Goal: Communication & Community: Connect with others

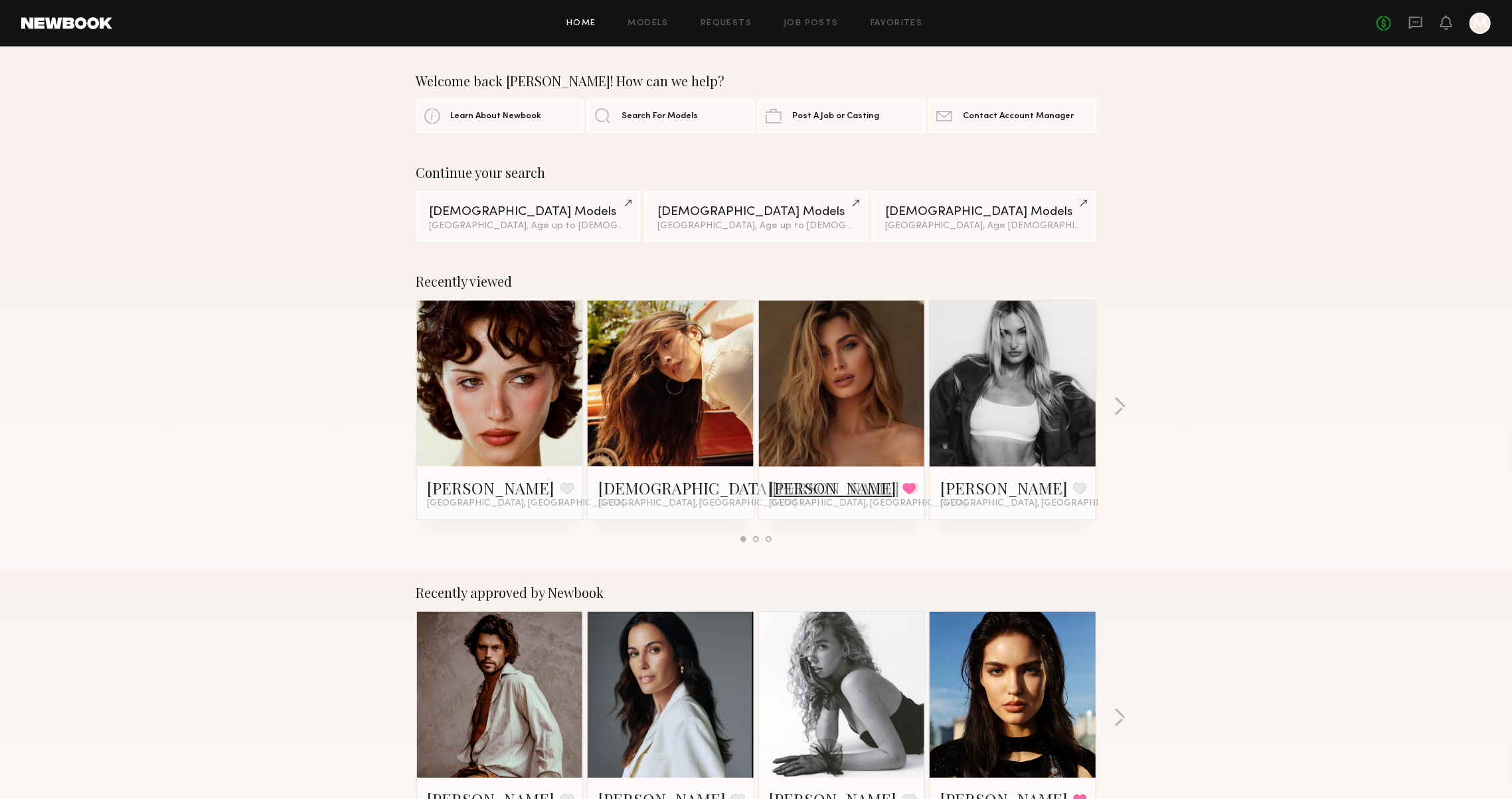
click at [795, 487] on link "[PERSON_NAME]" at bounding box center [833, 488] width 127 height 21
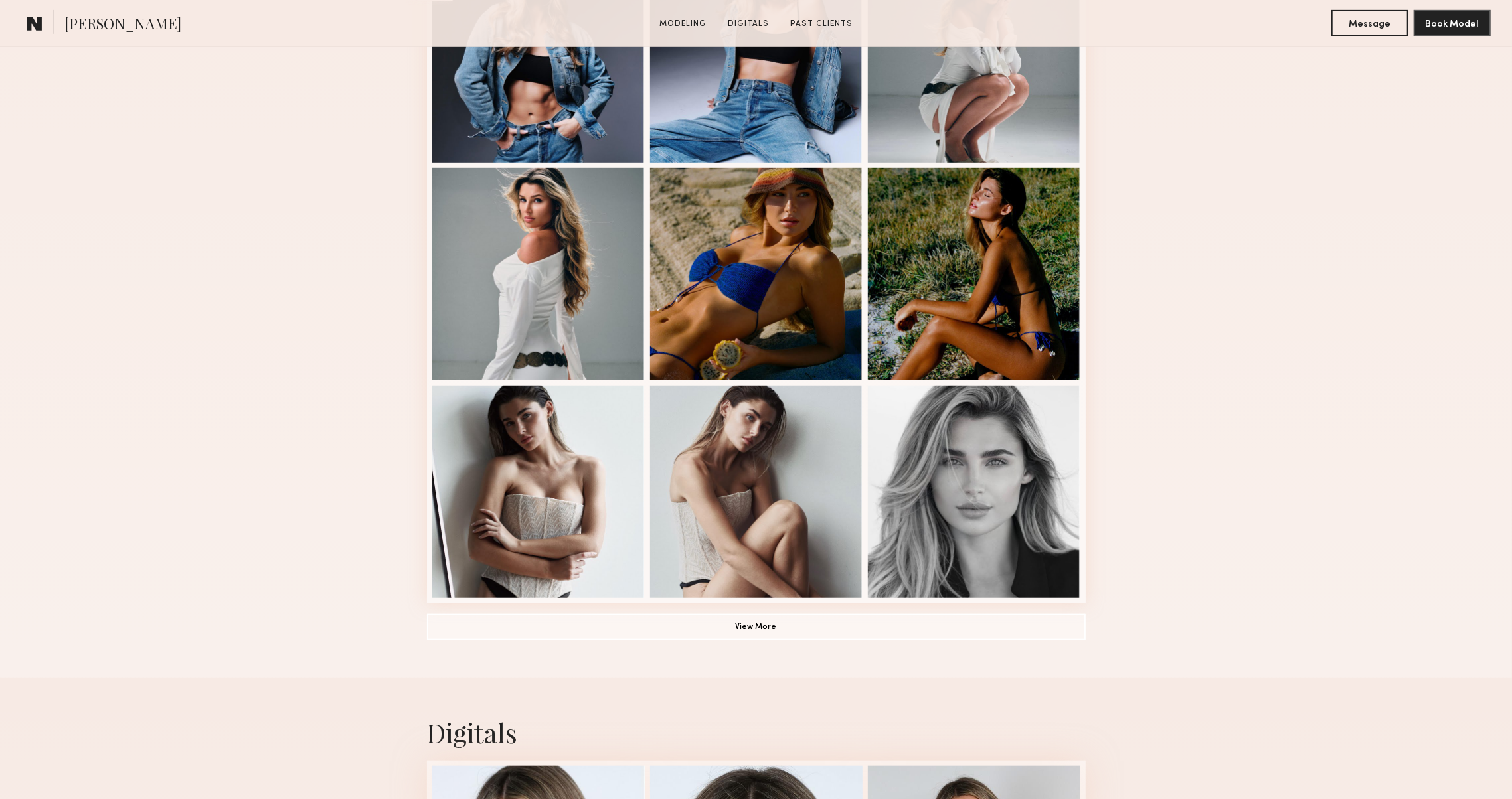
scroll to position [712, 0]
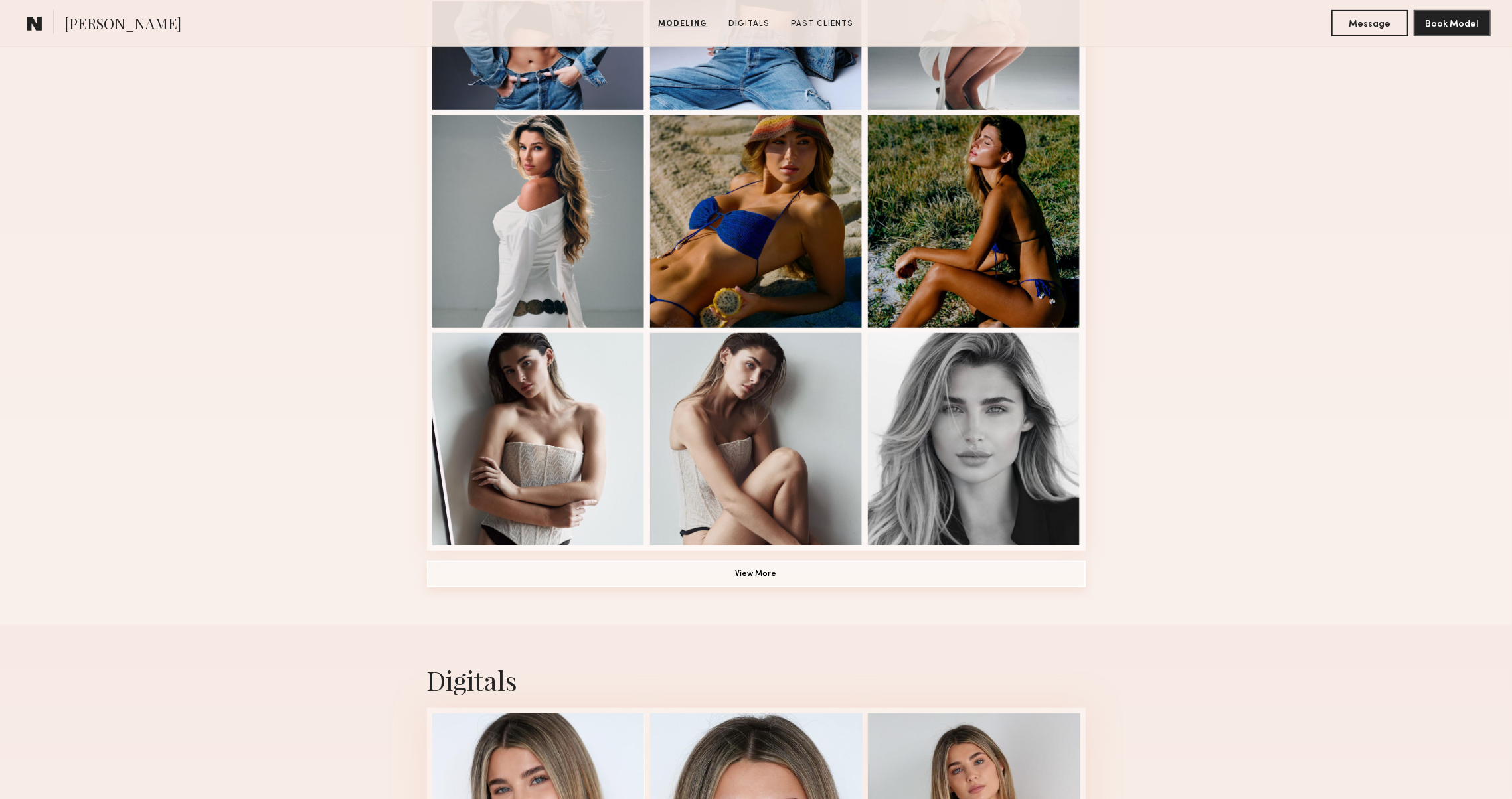
click at [572, 575] on button "View More" at bounding box center [756, 574] width 658 height 26
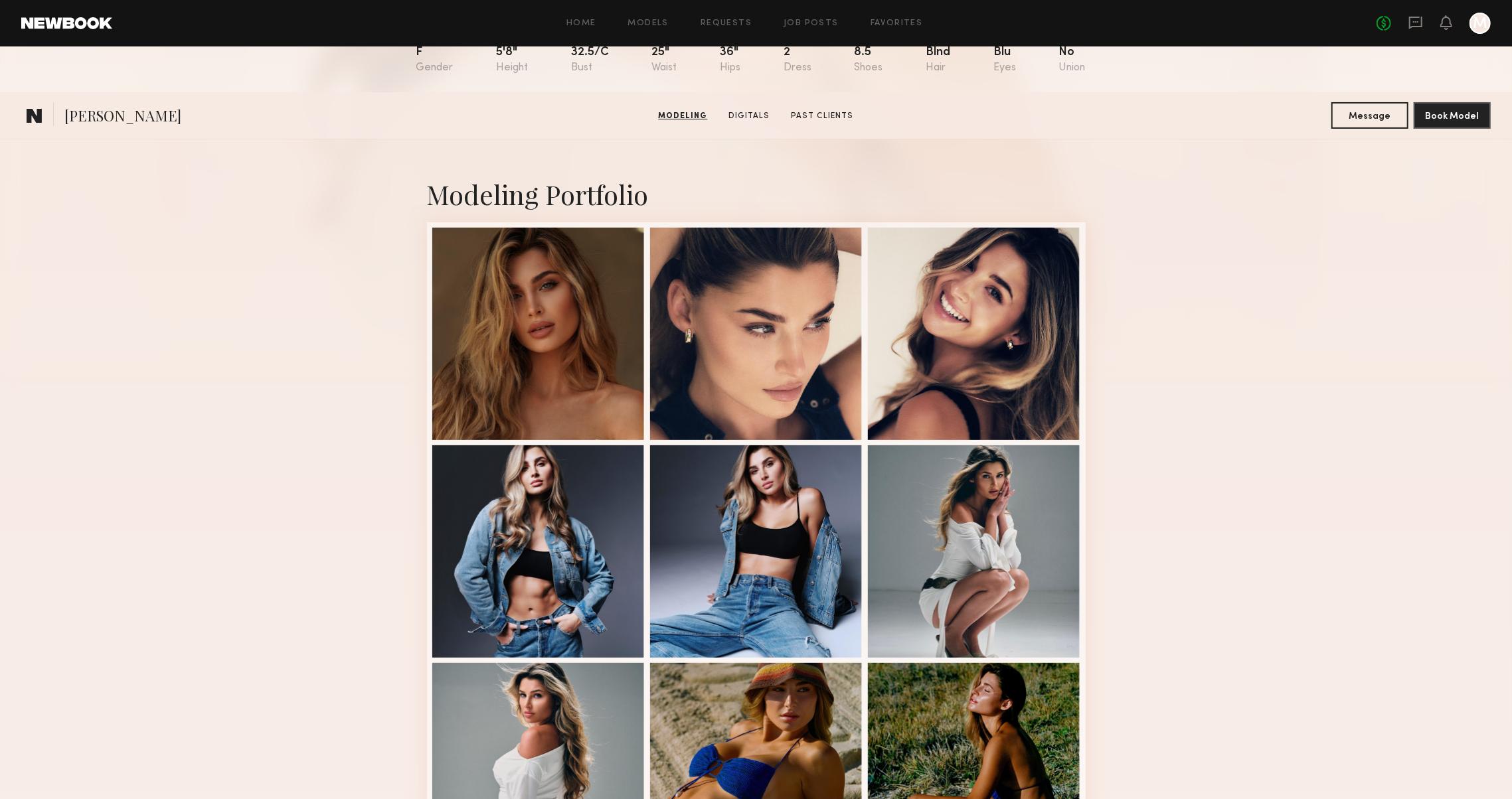
scroll to position [0, 0]
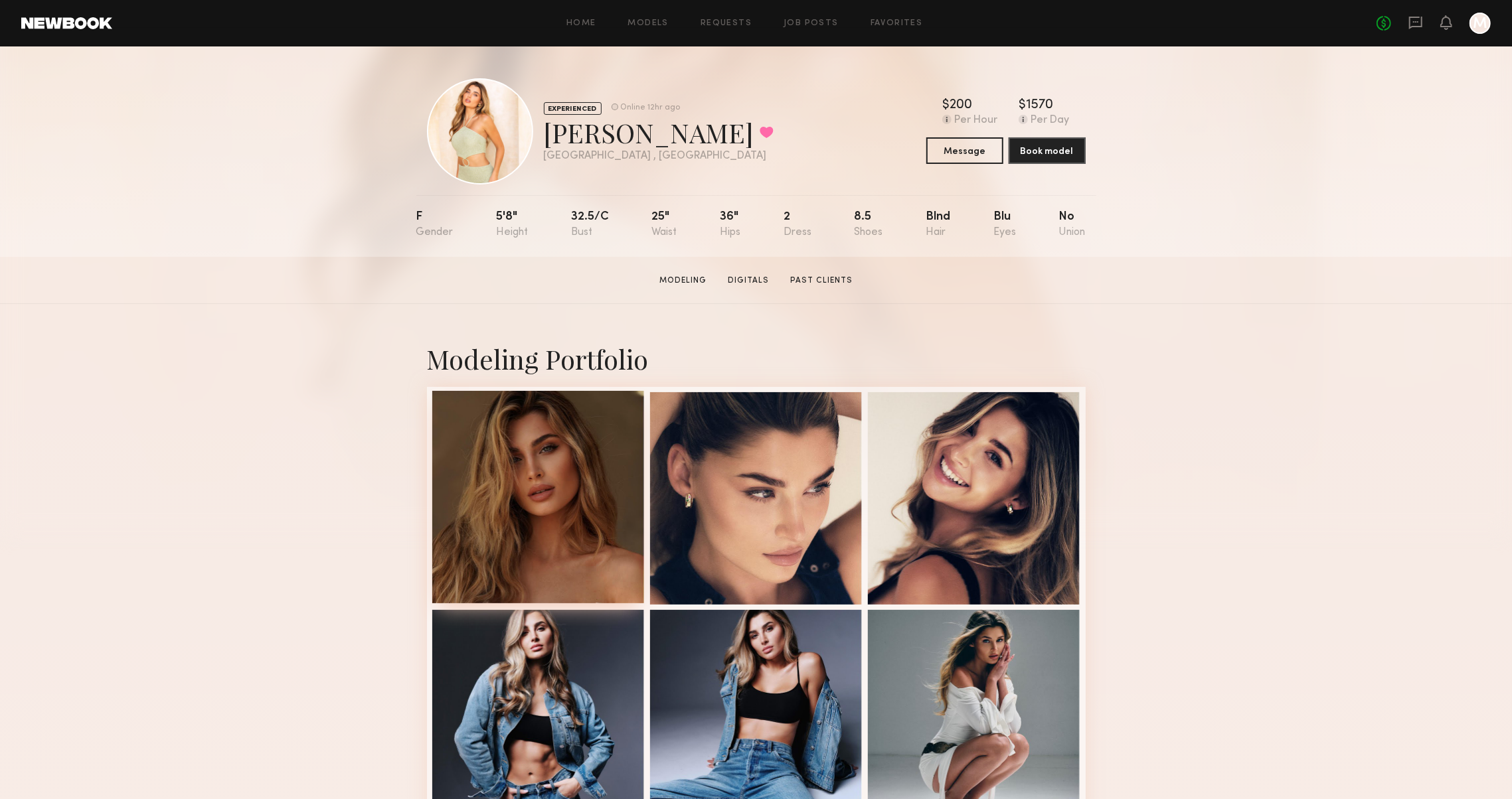
click at [524, 430] on div at bounding box center [539, 497] width 213 height 213
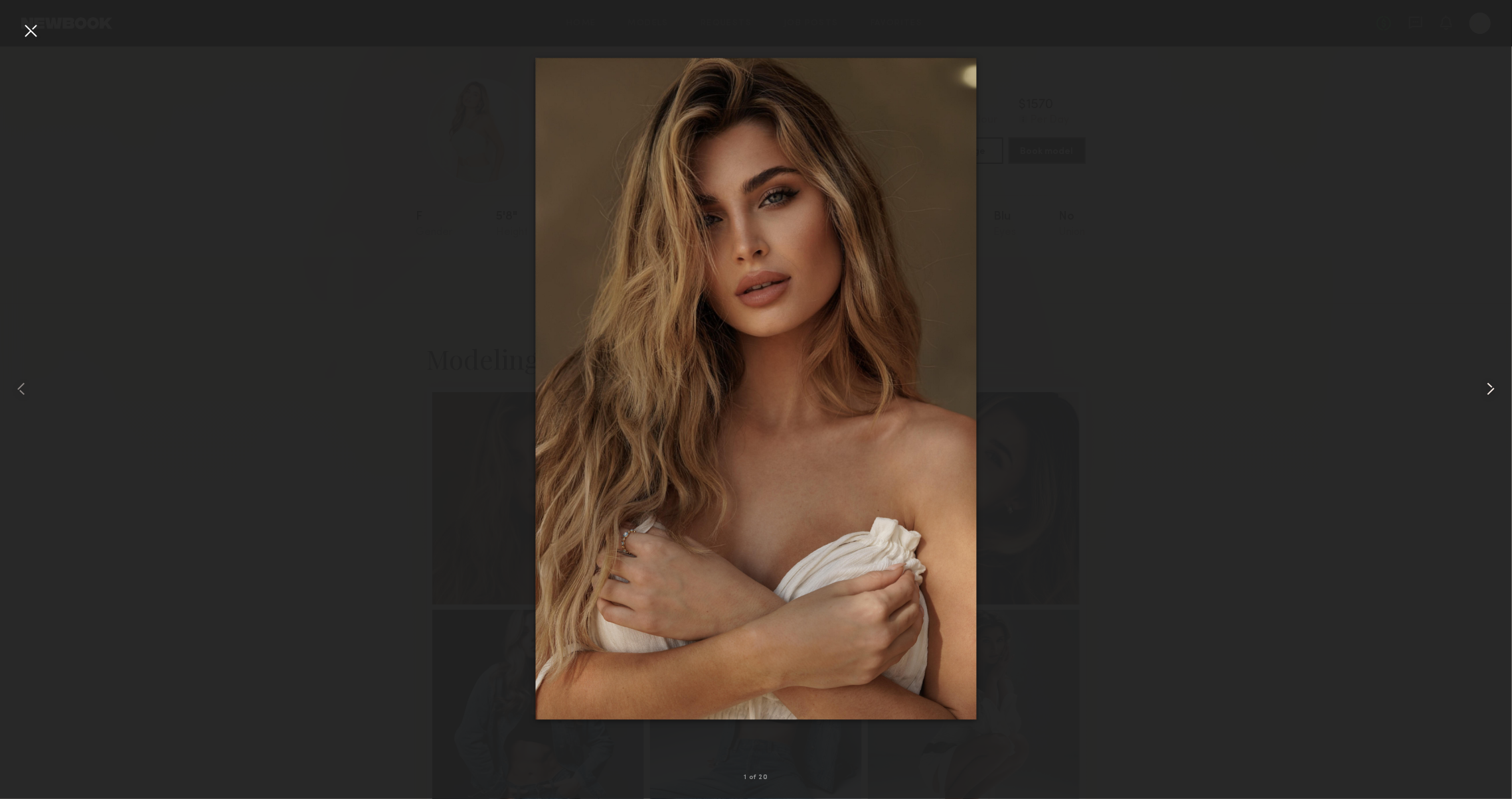
click at [1483, 397] on common-icon at bounding box center [1491, 388] width 21 height 21
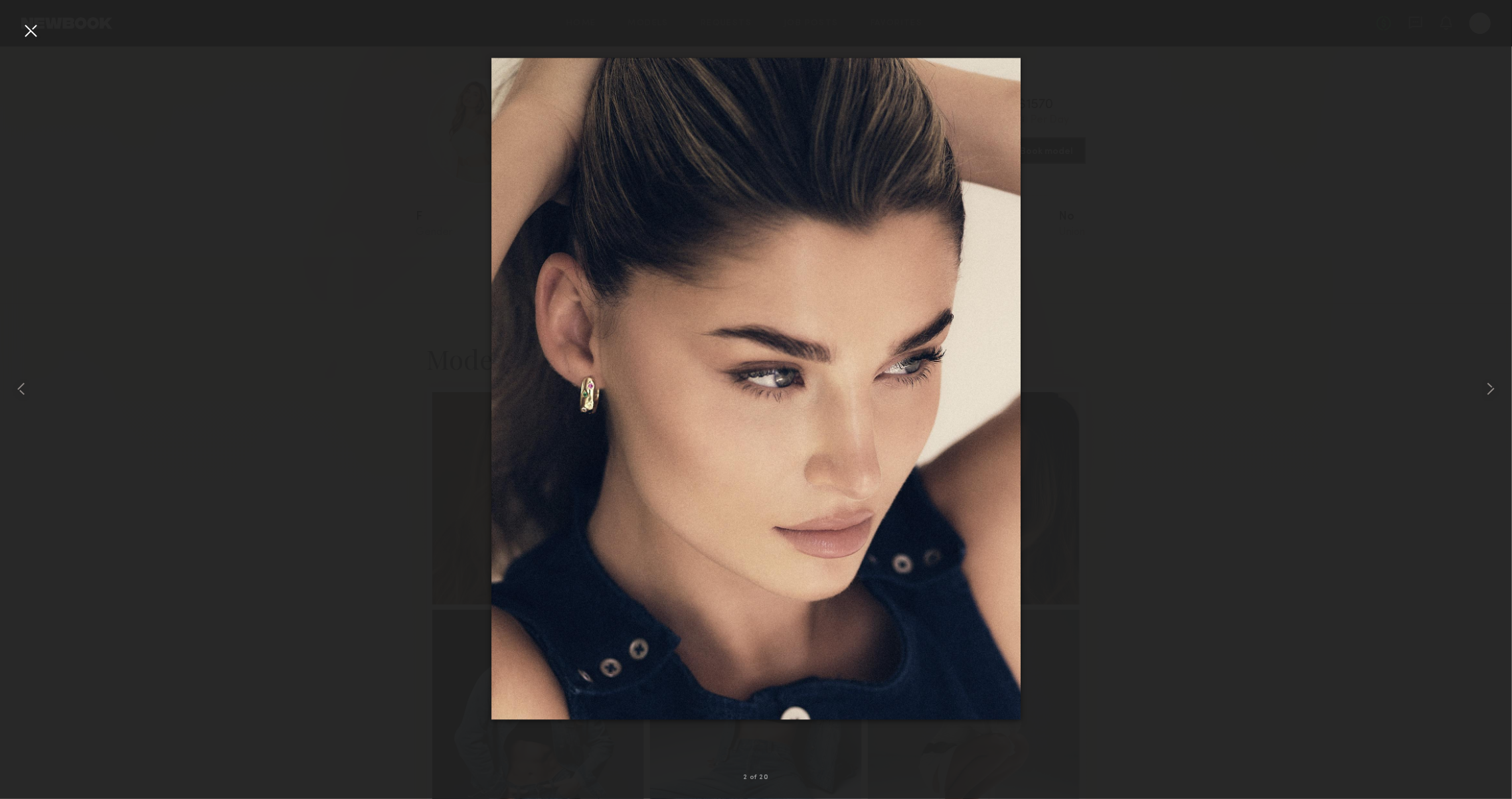
click at [35, 27] on div at bounding box center [30, 30] width 21 height 21
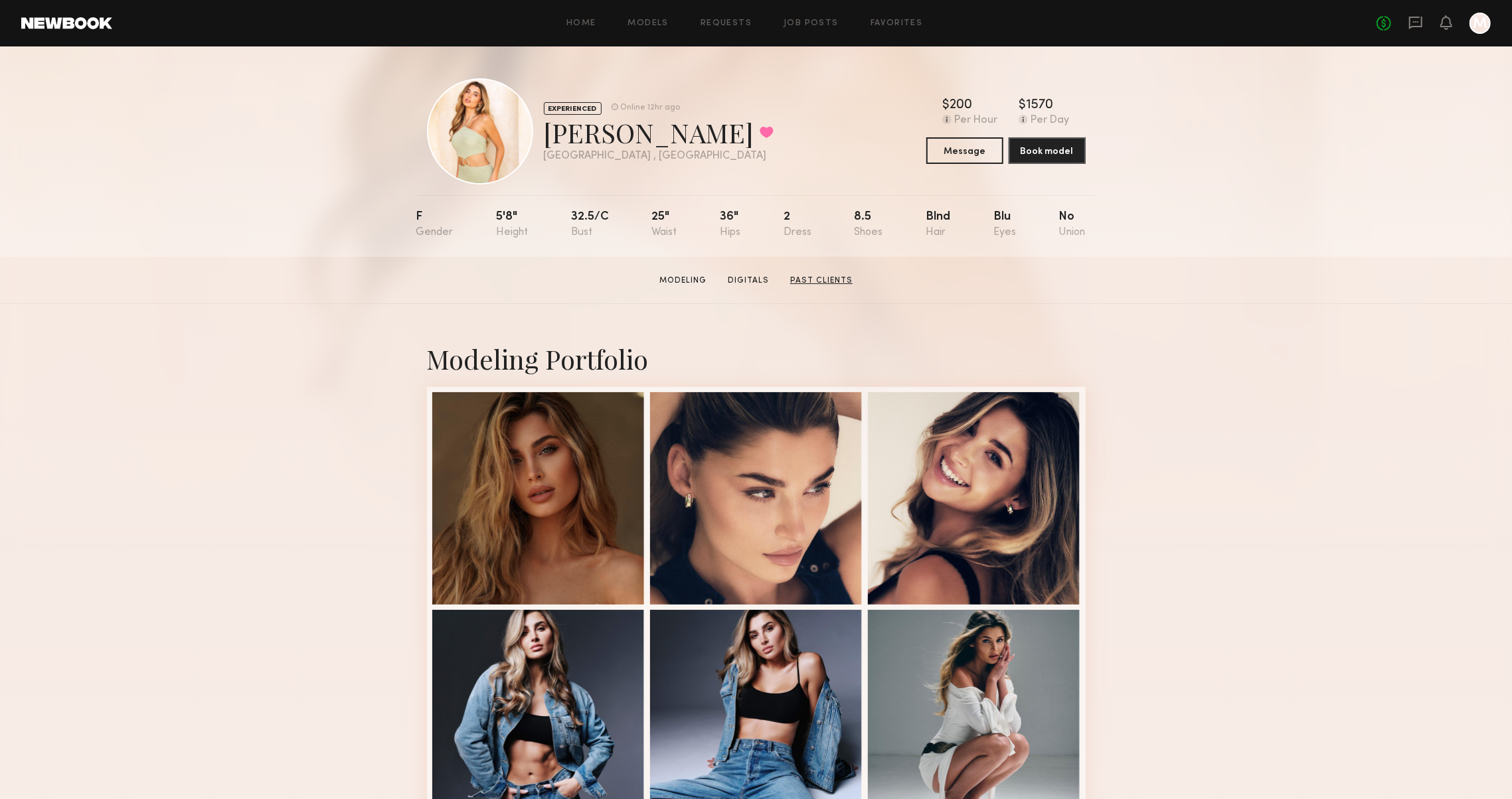
click at [835, 287] on link "Past Clients" at bounding box center [821, 281] width 73 height 12
click at [989, 157] on button "Message" at bounding box center [964, 149] width 77 height 26
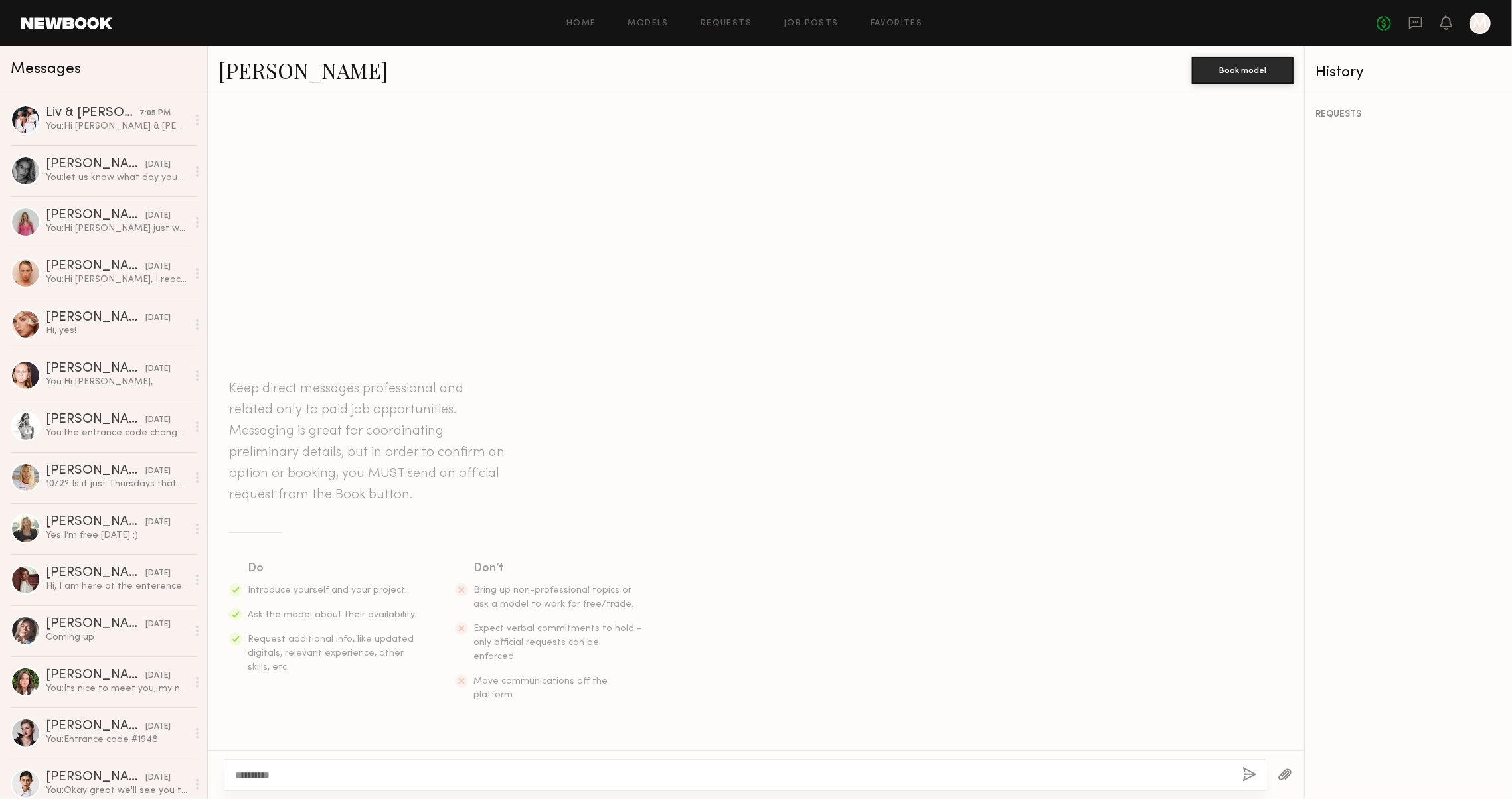
type textarea "**********"
click at [1249, 770] on button "button" at bounding box center [1249, 775] width 14 height 17
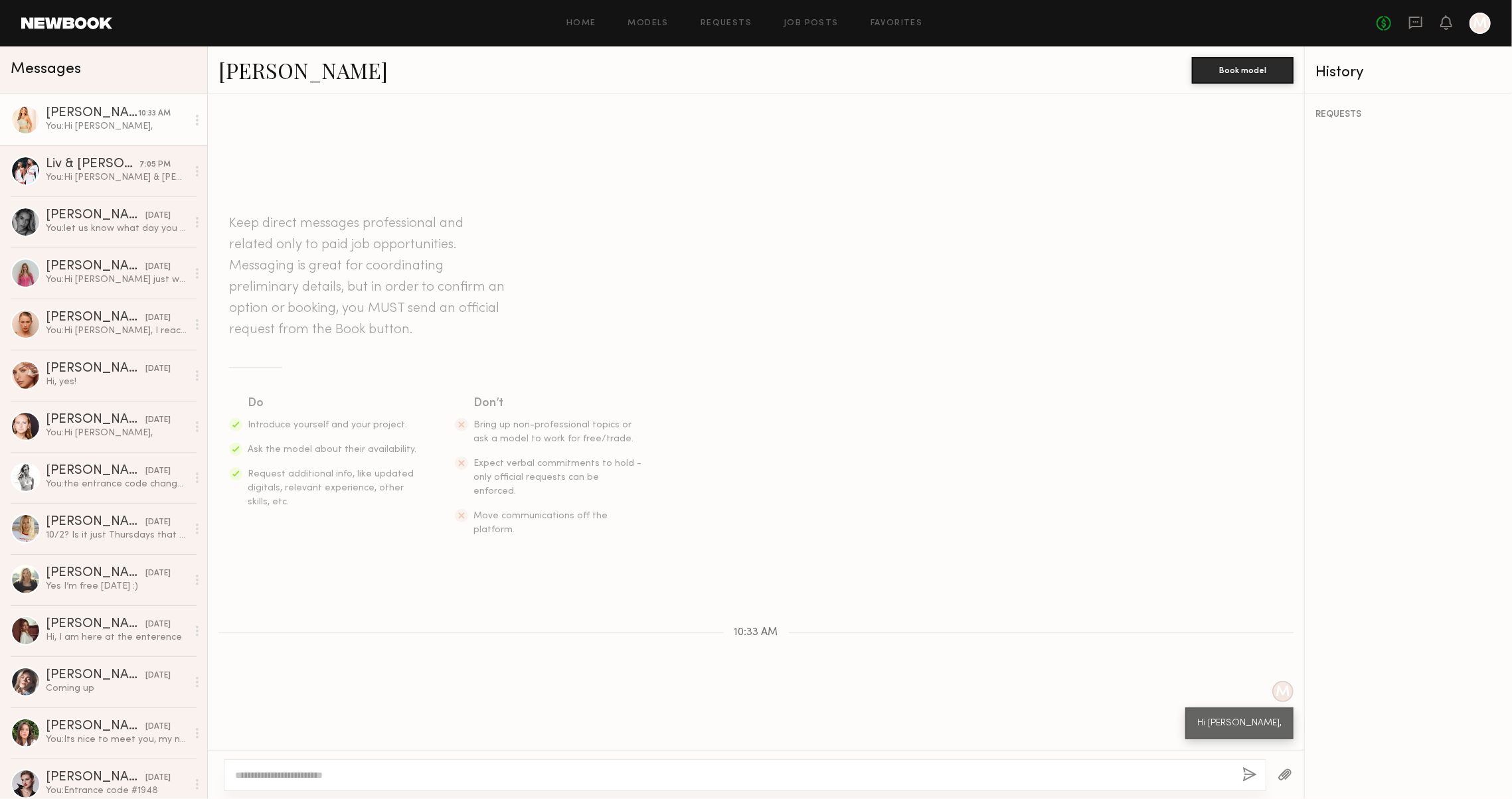
click at [976, 769] on textarea at bounding box center [728, 775] width 986 height 13
click at [118, 173] on div "You: Hi Liz & Maddie, thank you for reaching back. We are a clothing company wi…" at bounding box center [117, 177] width 142 height 13
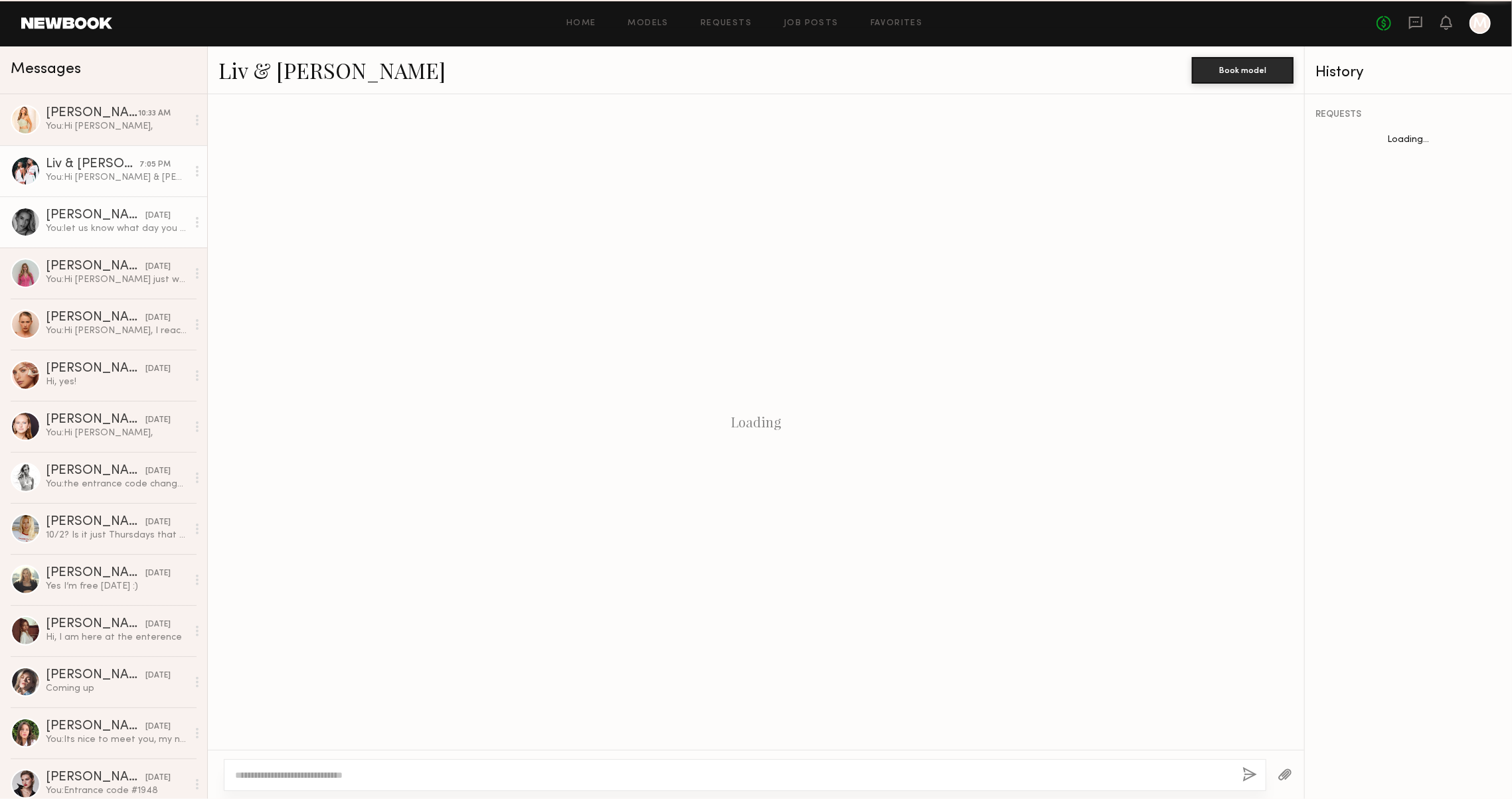
scroll to position [391, 0]
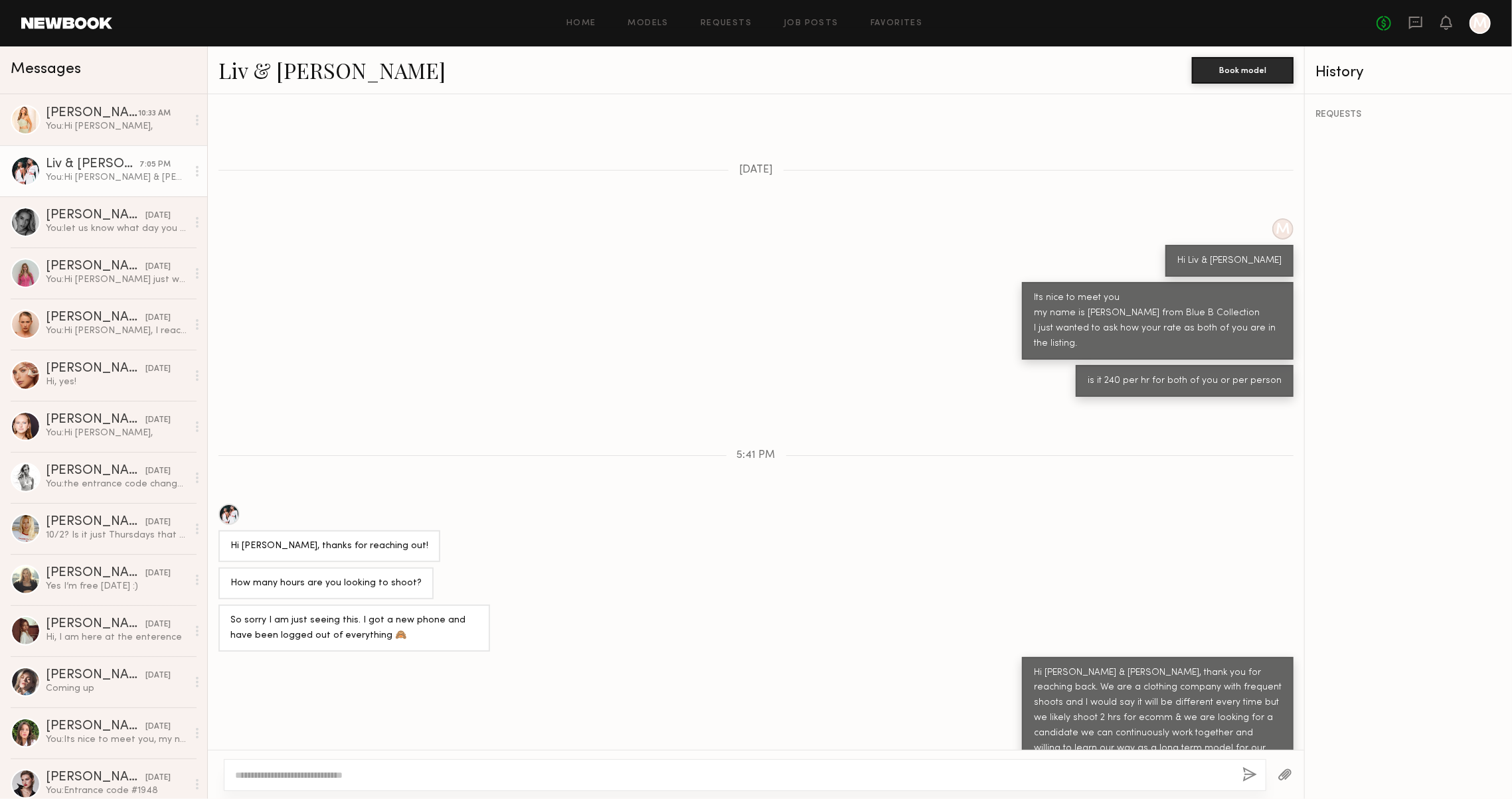
type textarea "*"
type textarea "**********"
click at [1243, 774] on button "button" at bounding box center [1249, 775] width 14 height 17
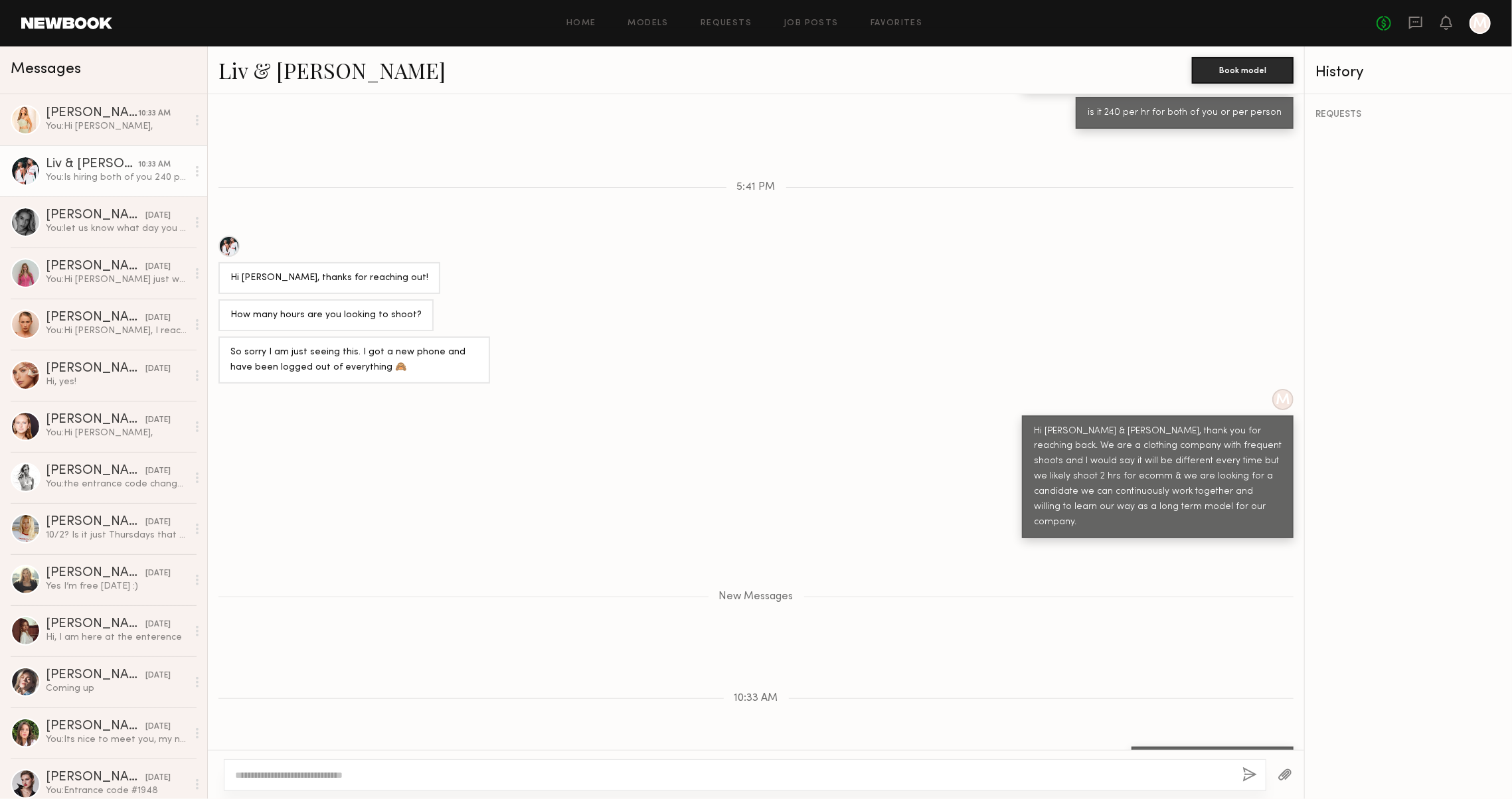
scroll to position [659, 0]
